Goal: Book appointment/travel/reservation

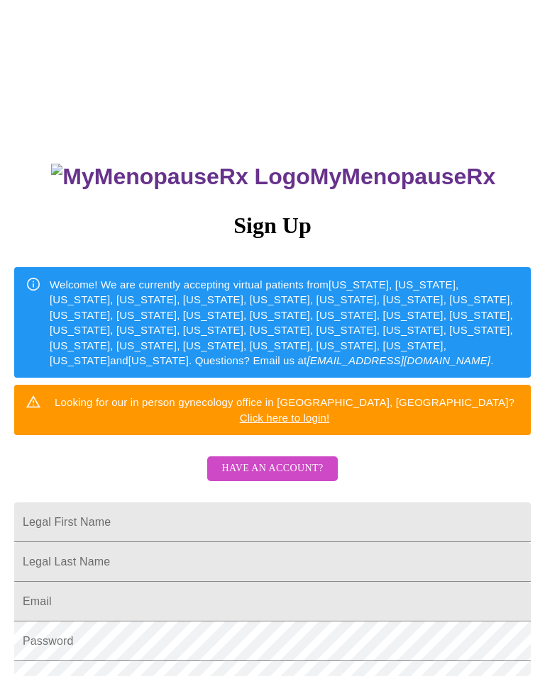
click at [295, 460] on span "Have an account?" at bounding box center [271, 469] width 101 height 18
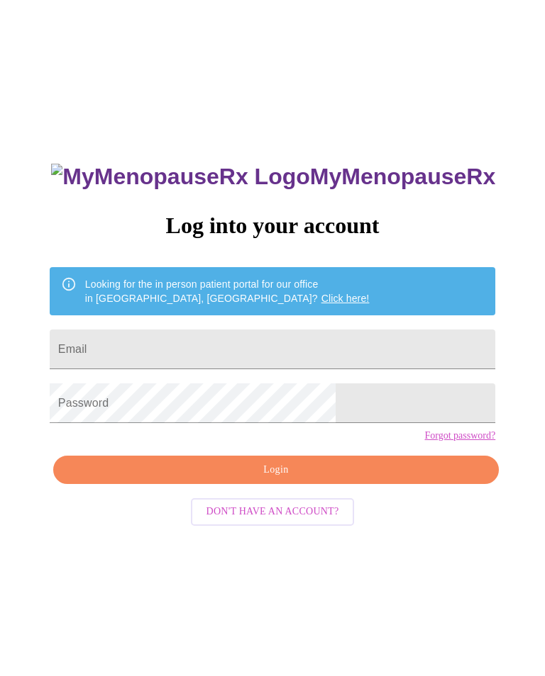
click at [247, 346] on input "Email" at bounding box center [272, 350] width 445 height 40
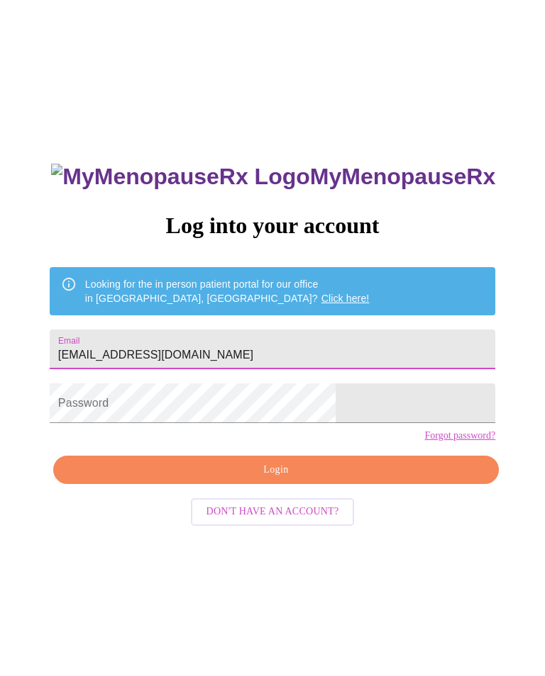
type input "[EMAIL_ADDRESS][DOMAIN_NAME]"
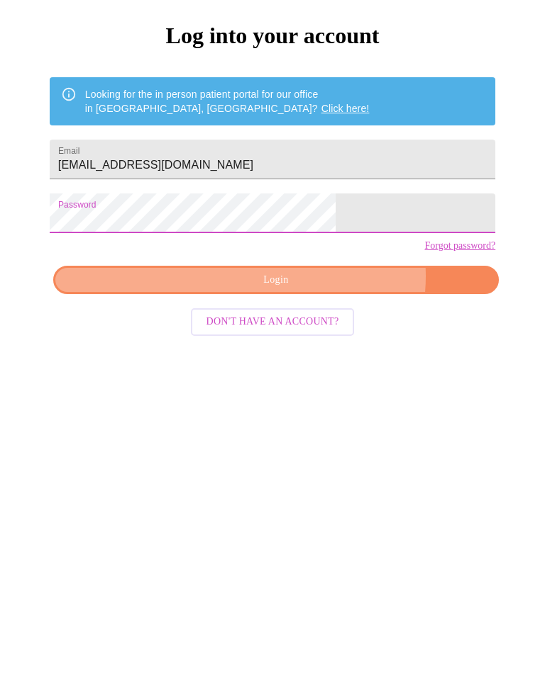
click at [319, 462] on span "Login" at bounding box center [275, 471] width 413 height 18
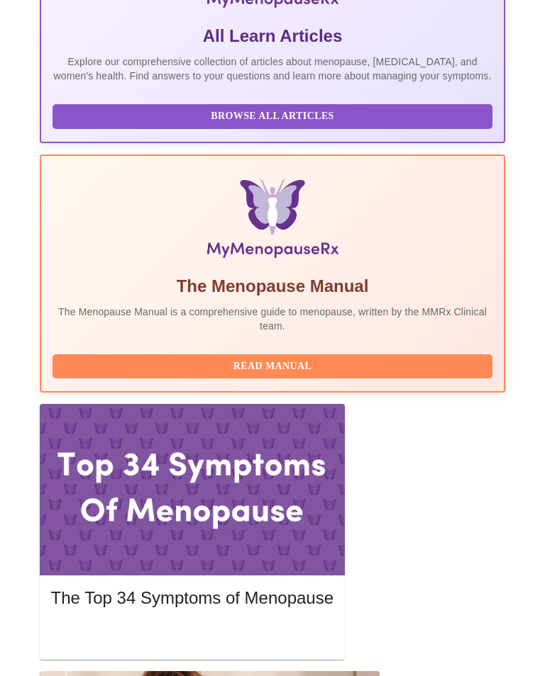
scroll to position [379, 0]
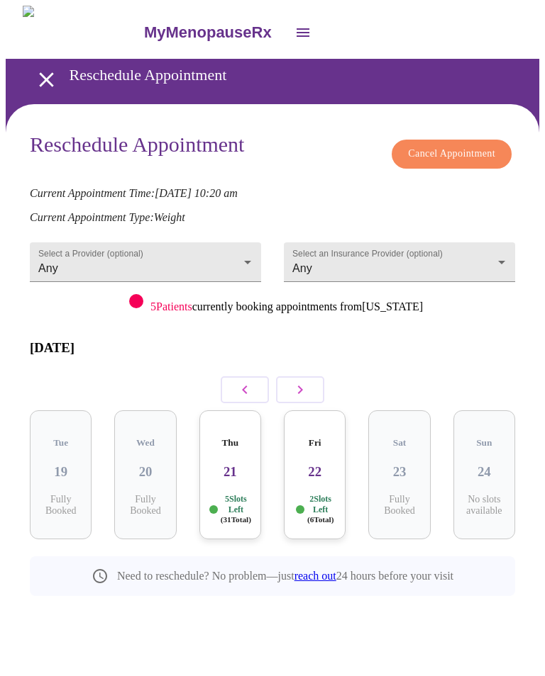
click at [303, 381] on icon "button" at bounding box center [299, 389] width 17 height 17
click at [314, 464] on h3 "27" at bounding box center [314, 472] width 39 height 16
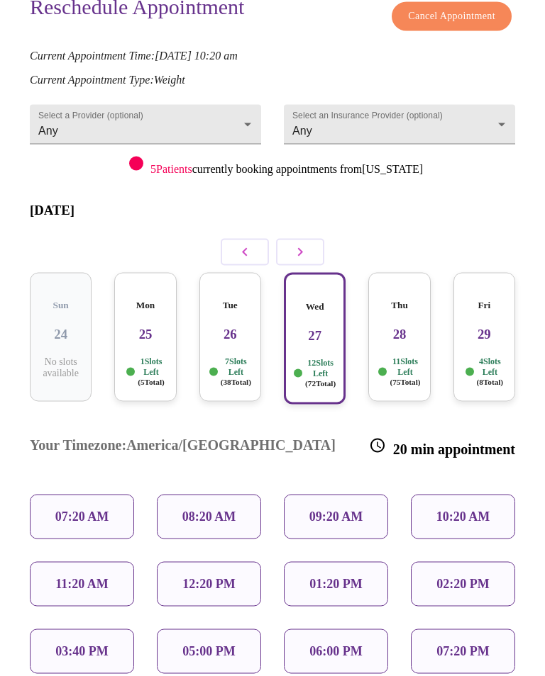
scroll to position [133, 0]
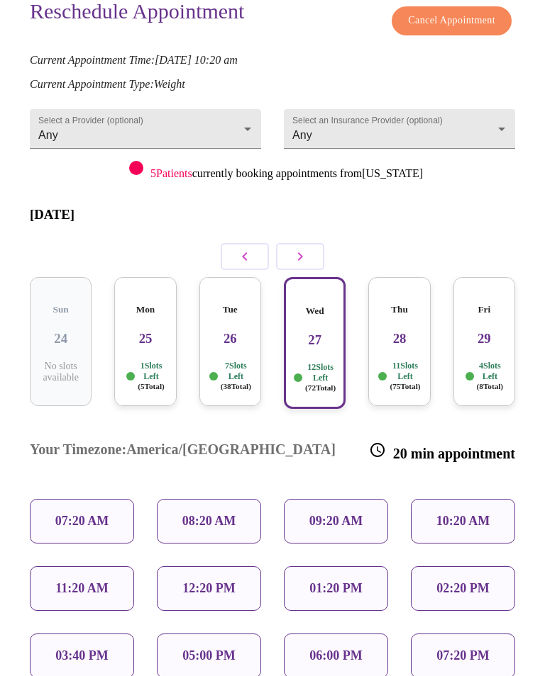
click at [247, 248] on icon "button" at bounding box center [244, 256] width 17 height 17
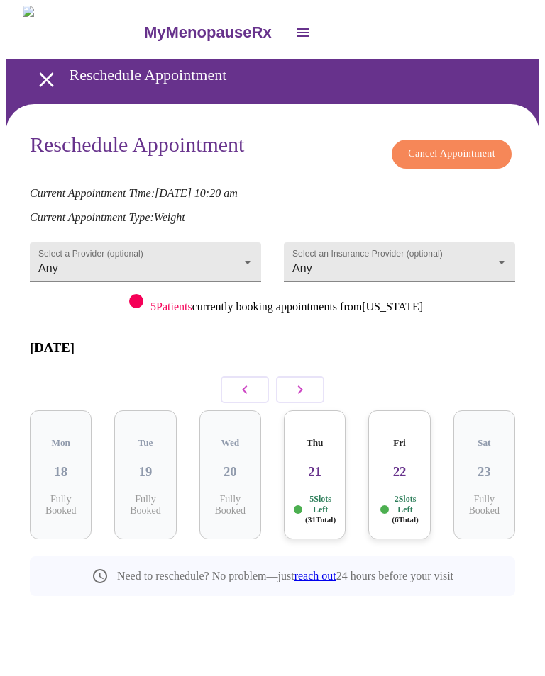
scroll to position [0, 0]
click at [313, 464] on h3 "21" at bounding box center [314, 472] width 39 height 16
